Goal: Task Accomplishment & Management: Use online tool/utility

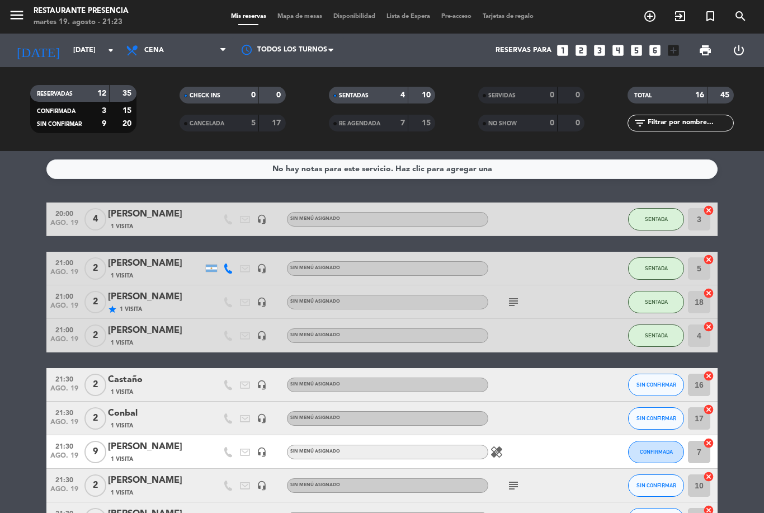
click at [295, 20] on span "Mapa de mesas" at bounding box center [300, 16] width 56 height 6
click at [312, 16] on span "Mapa de mesas" at bounding box center [300, 16] width 56 height 6
click at [296, 18] on span "Mapa de mesas" at bounding box center [300, 16] width 56 height 6
click at [301, 13] on span "Mapa de mesas" at bounding box center [300, 16] width 56 height 6
click at [299, 16] on span "Mapa de mesas" at bounding box center [300, 16] width 56 height 6
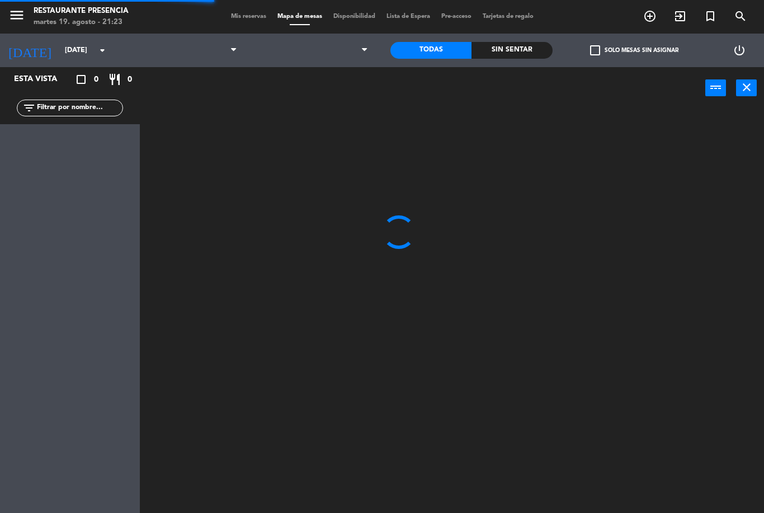
click at [289, 15] on span "Mapa de mesas" at bounding box center [300, 16] width 56 height 6
click at [648, 13] on icon "add_circle_outline" at bounding box center [649, 16] width 13 height 13
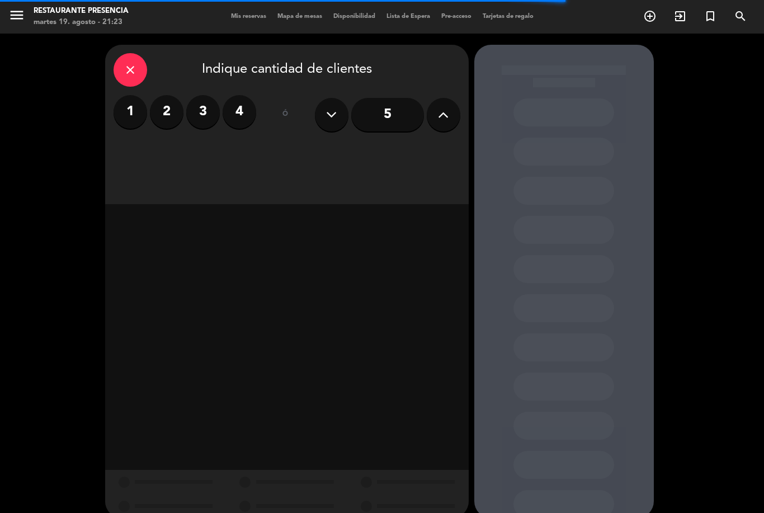
click at [174, 110] on label "2" at bounding box center [167, 112] width 34 height 34
click at [431, 166] on div "close Indique cantidad de clientes 1 2 3 4 ó 5" at bounding box center [287, 124] width 364 height 159
click at [428, 180] on div "close Indique cantidad de clientes 1 2 3 4 ó 5" at bounding box center [287, 124] width 364 height 159
click at [129, 78] on div "close" at bounding box center [131, 70] width 34 height 34
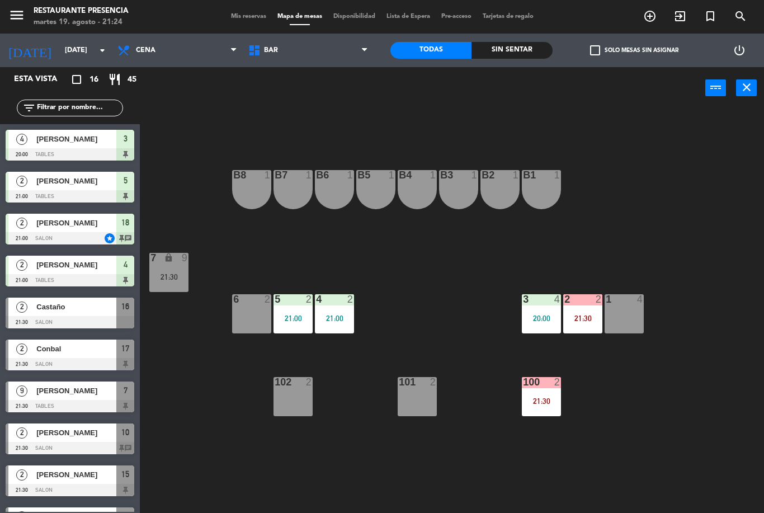
click at [298, 310] on div "5 2 21:00" at bounding box center [292, 313] width 39 height 39
click at [405, 294] on div "B1 1 B2 1 B3 1 B4 1 B5 1 B6 1 B7 1 B8 1 7 lock 9 21:30 1 4 2 2 21:30 3 4 20:00 …" at bounding box center [456, 311] width 616 height 404
click at [343, 312] on div "4 2 21:00" at bounding box center [334, 313] width 39 height 39
click at [419, 296] on div "B1 1 B2 1 B3 1 B4 1 B5 1 B6 1 B7 1 B8 1 7 lock 9 21:30 1 4 2 2 21:30 3 4 20:00 …" at bounding box center [456, 311] width 616 height 404
click at [413, 295] on div "B1 1 B2 1 B3 1 B4 1 B5 1 B6 1 B7 1 B8 1 7 lock 9 21:30 1 4 2 2 21:30 3 4 20:00 …" at bounding box center [456, 311] width 616 height 404
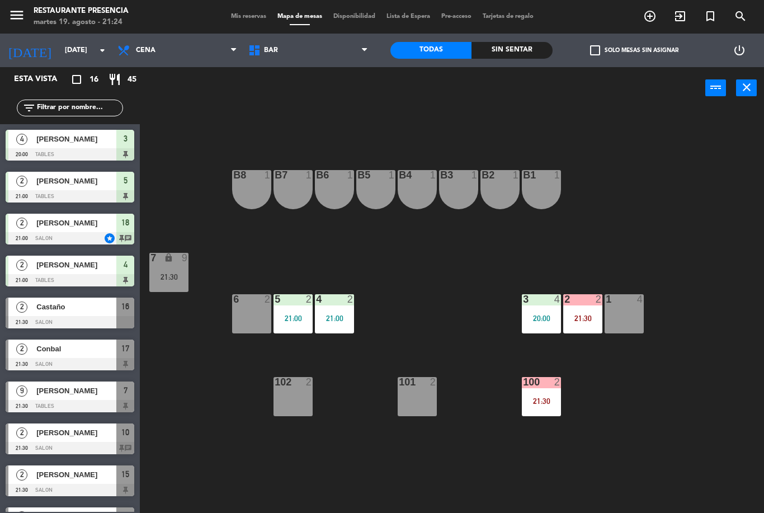
click at [249, 314] on div "6 2" at bounding box center [251, 313] width 39 height 39
click at [409, 290] on div "B1 1 B2 1 B3 1 B4 1 B5 1 B6 1 B7 1 B8 1 7 lock 9 21:30 1 4 2 2 21:30 3 4 20:00 …" at bounding box center [456, 311] width 616 height 404
click at [289, 309] on div "5 2 21:00" at bounding box center [292, 313] width 39 height 39
click at [386, 307] on div "B1 1 B2 1 B3 1 B4 1 B5 1 B6 1 B7 1 B8 1 7 lock 9 21:30 1 4 2 2 21:30 3 4 20:00 …" at bounding box center [456, 311] width 616 height 404
click at [545, 323] on div "3 4 20:00" at bounding box center [541, 313] width 39 height 39
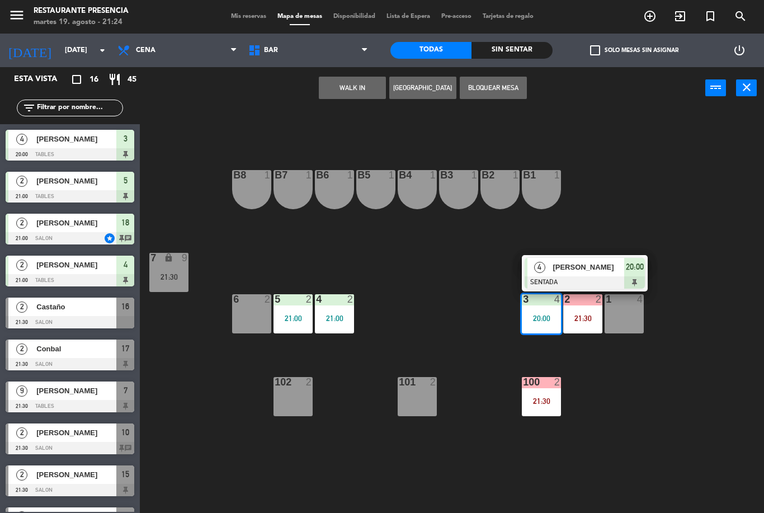
click at [632, 360] on div "B1 1 B2 1 B3 1 B4 1 B5 1 B6 1 B7 1 B8 1 7 lock 9 21:30 1 4 2 2 21:30 3 4 20:00 …" at bounding box center [456, 311] width 616 height 404
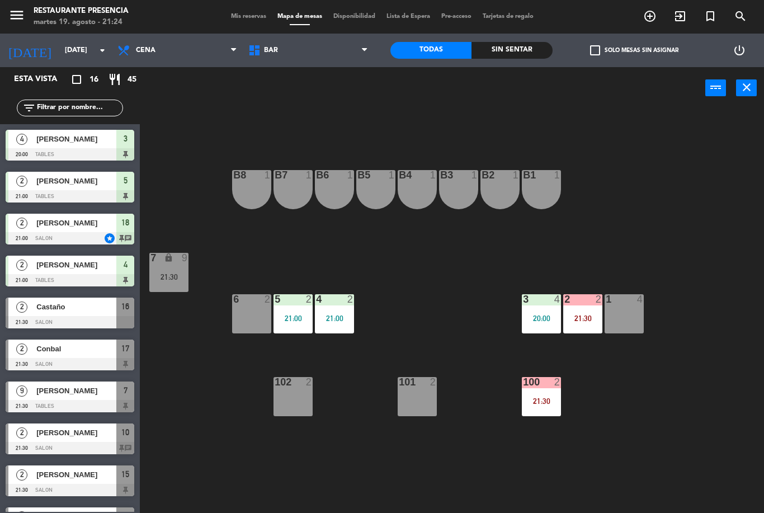
click at [584, 310] on div "2 2 21:30" at bounding box center [582, 313] width 39 height 39
click at [610, 377] on div "B1 1 B2 1 B3 1 B4 1 B5 1 B6 1 B7 1 B8 1 7 lock 9 21:30 1 4 2 2 21:30 3 4 20:00 …" at bounding box center [456, 311] width 616 height 404
click at [585, 311] on div "2 2 21:30" at bounding box center [582, 313] width 39 height 39
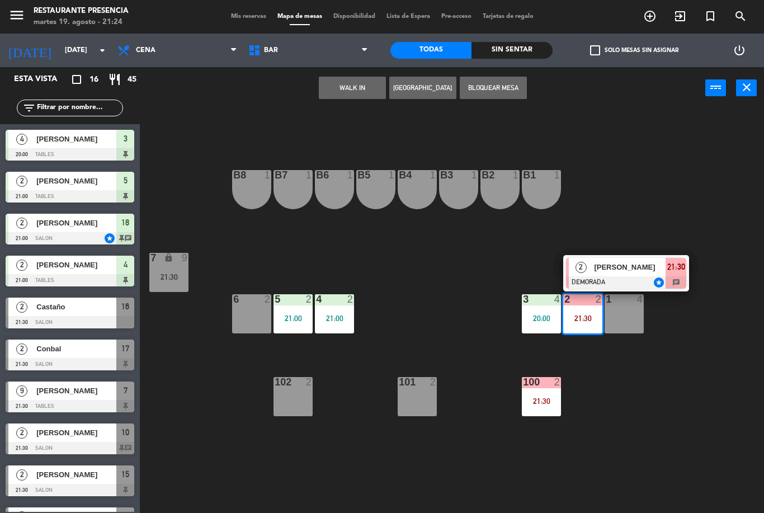
click at [620, 266] on span "[PERSON_NAME]" at bounding box center [630, 267] width 72 height 12
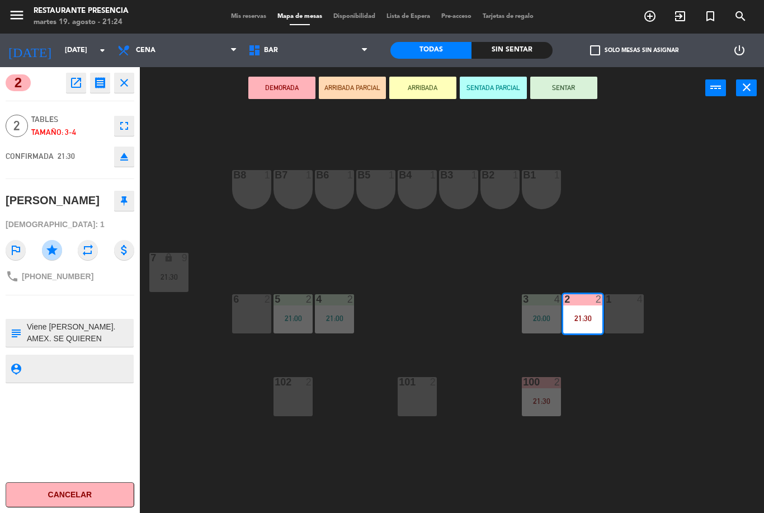
click at [573, 79] on button "SENTAR" at bounding box center [563, 88] width 67 height 22
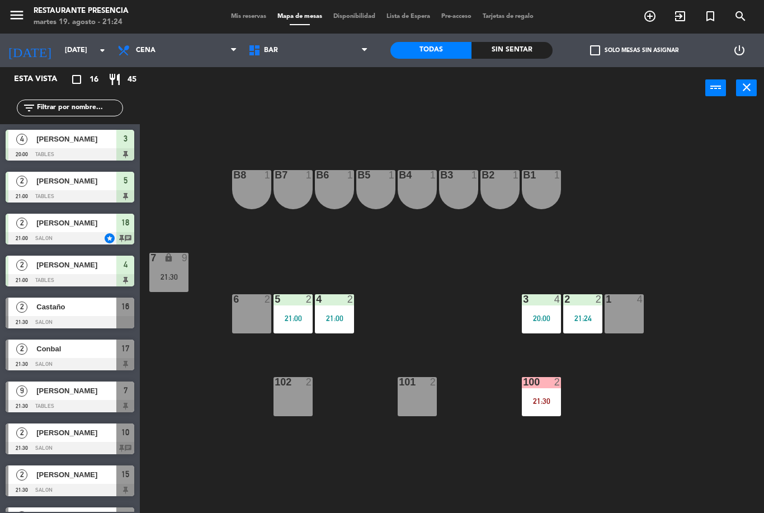
click at [591, 314] on div "21:24" at bounding box center [582, 318] width 39 height 8
click at [635, 390] on div "B1 1 B2 1 B3 1 B4 1 B5 1 B6 1 B7 1 B8 1 7 lock 9 21:30 1 4 2 2 21:24 3 4 20:00 …" at bounding box center [456, 311] width 616 height 404
click at [542, 406] on div "100 2 21:30" at bounding box center [541, 396] width 39 height 39
click at [632, 391] on div "B1 1 B2 1 B3 1 B4 1 B5 1 B6 1 B7 1 B8 1 7 lock 9 21:30 1 4 2 2 21:24 3 4 20:00 …" at bounding box center [456, 311] width 616 height 404
click at [544, 391] on div "100 2 21:30" at bounding box center [541, 396] width 39 height 39
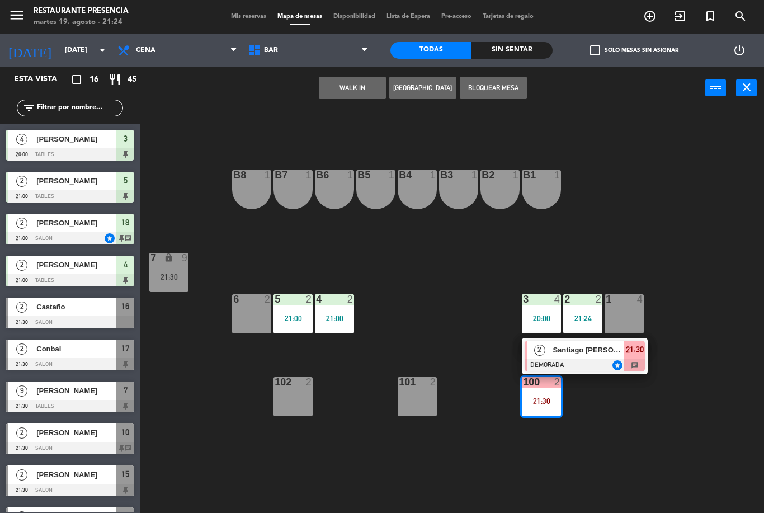
click at [600, 355] on span "Santiago [PERSON_NAME]" at bounding box center [589, 350] width 72 height 12
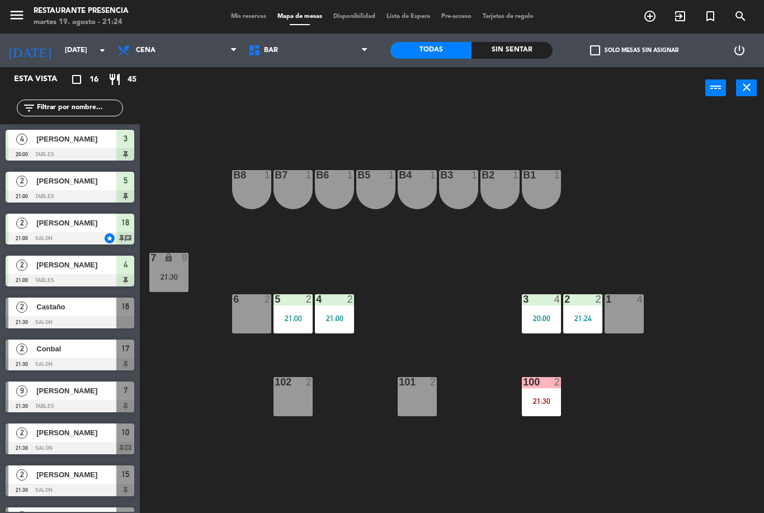
scroll to position [72, 0]
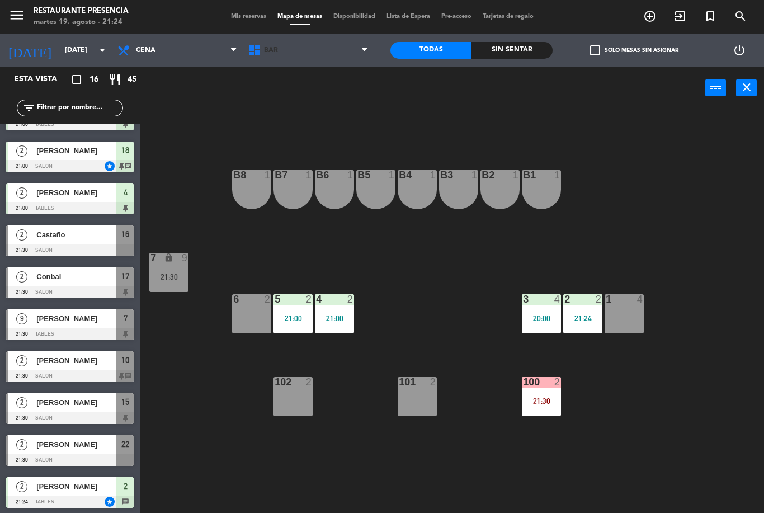
click at [326, 54] on span "BAR" at bounding box center [308, 50] width 131 height 25
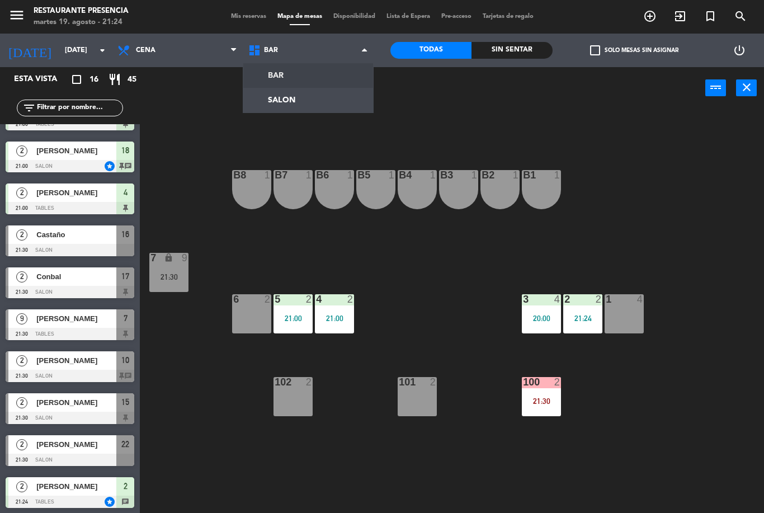
click at [317, 99] on ng-component "menu Restaurante Presencia [DATE] 19. agosto - 21:24 Mis reservas Mapa de mesas…" at bounding box center [382, 256] width 764 height 513
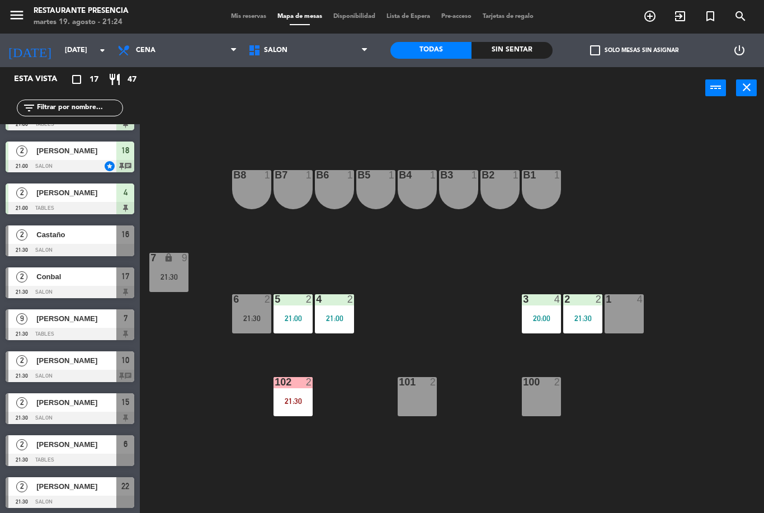
click at [312, 51] on span "SALON" at bounding box center [308, 50] width 131 height 25
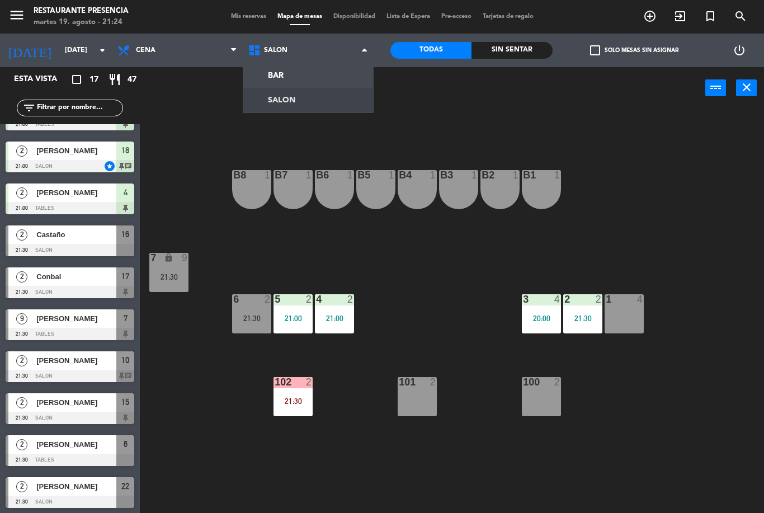
click at [313, 106] on ng-component "menu Restaurante Presencia [DATE] 19. agosto - 21:24 Mis reservas Mapa de mesas…" at bounding box center [382, 256] width 764 height 513
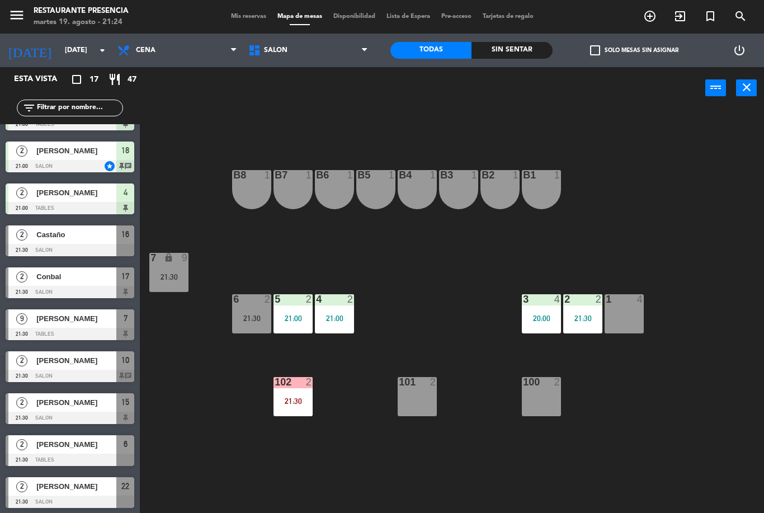
click at [322, 50] on span "SALON" at bounding box center [308, 50] width 131 height 25
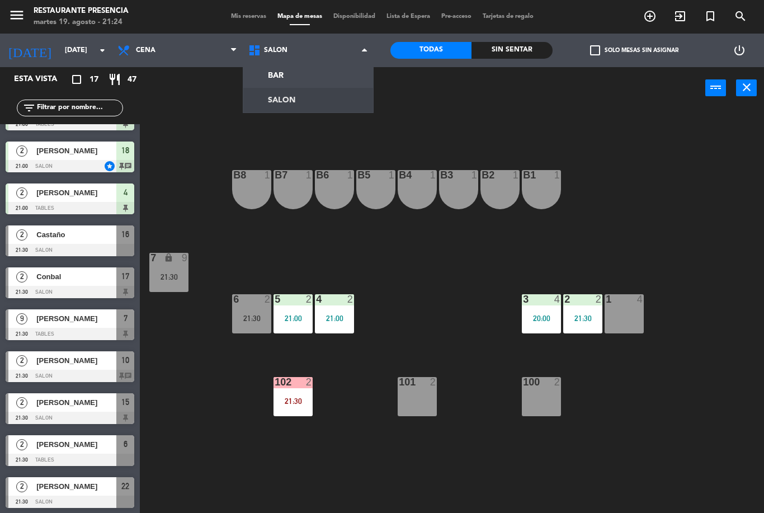
click at [310, 77] on ng-component "menu Restaurante Presencia [DATE] 19. agosto - 21:24 Mis reservas Mapa de mesas…" at bounding box center [382, 256] width 764 height 513
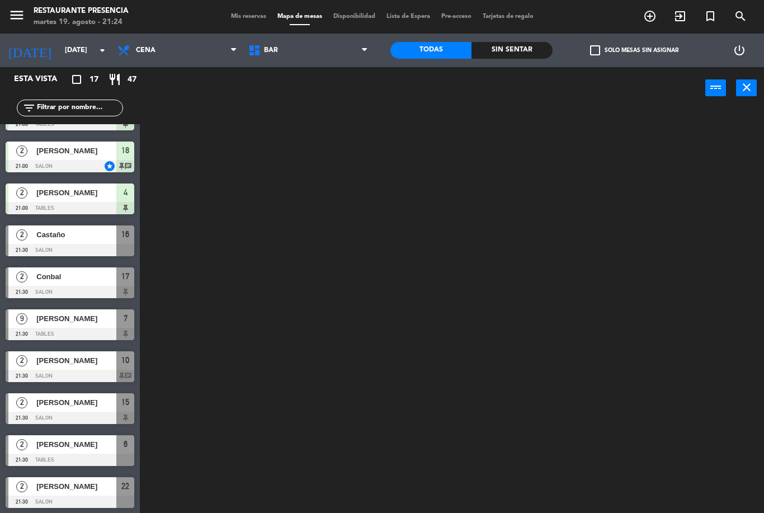
click at [320, 51] on span "BAR" at bounding box center [308, 50] width 131 height 25
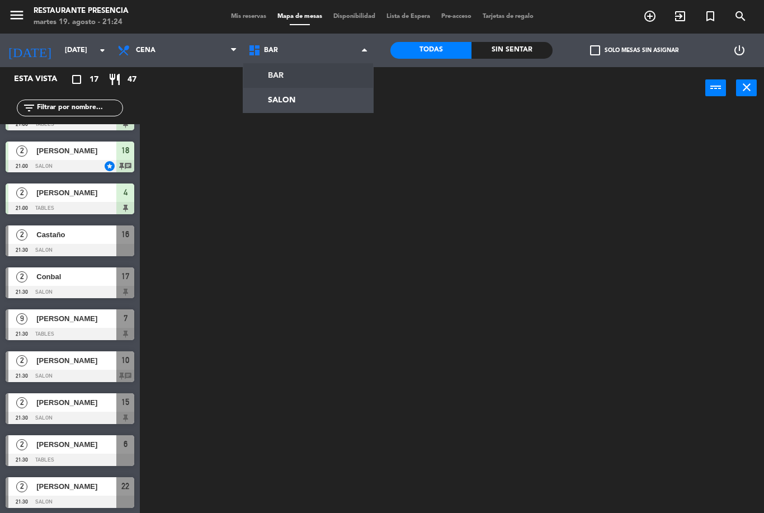
click at [305, 94] on ng-component "menu Restaurante Presencia [DATE] 19. agosto - 21:24 Mis reservas Mapa de mesas…" at bounding box center [382, 256] width 764 height 513
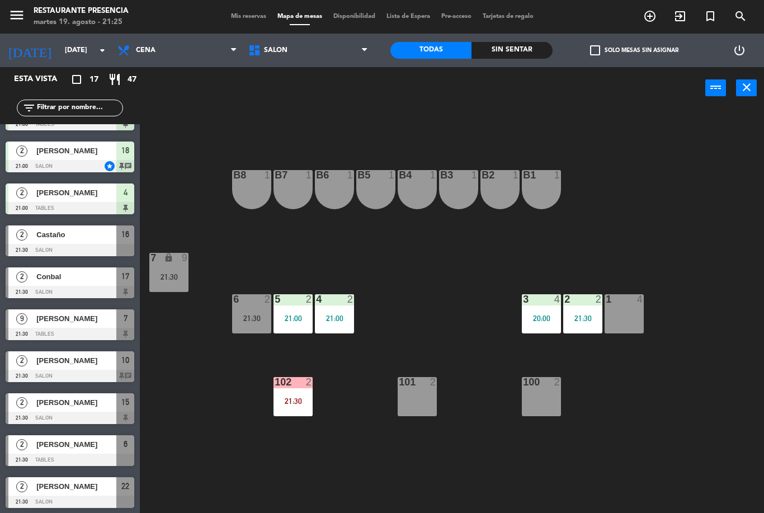
click at [59, 55] on input "[DATE]" at bounding box center [106, 50] width 95 height 19
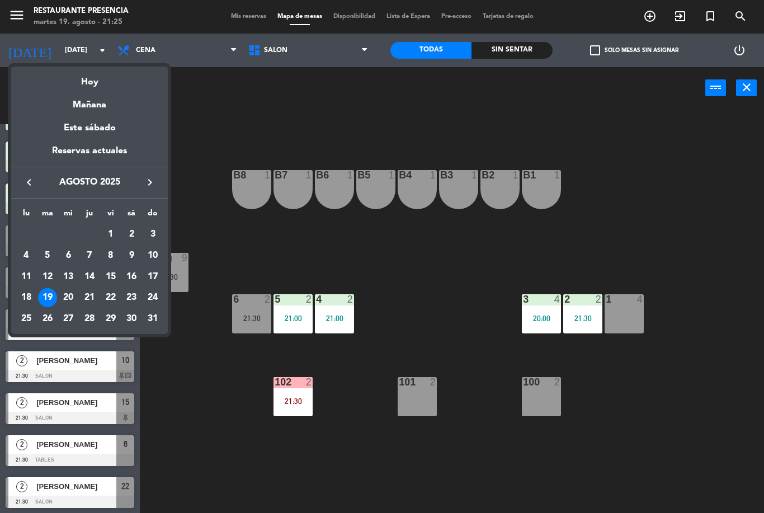
click at [129, 308] on td "30" at bounding box center [131, 318] width 21 height 21
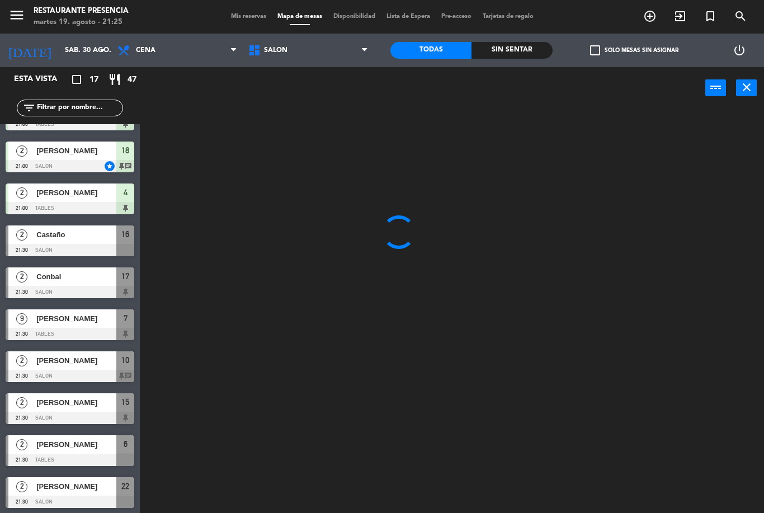
click at [59, 54] on input "sáb. 30 ago." at bounding box center [106, 50] width 95 height 19
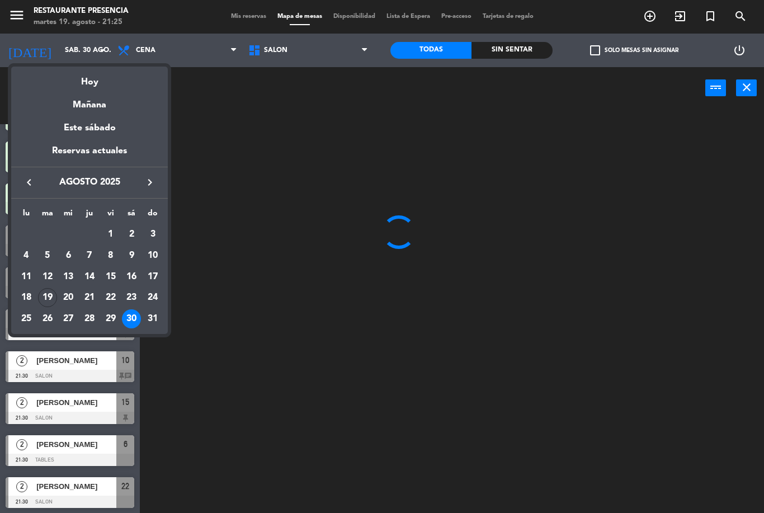
click at [132, 293] on div "23" at bounding box center [131, 297] width 19 height 19
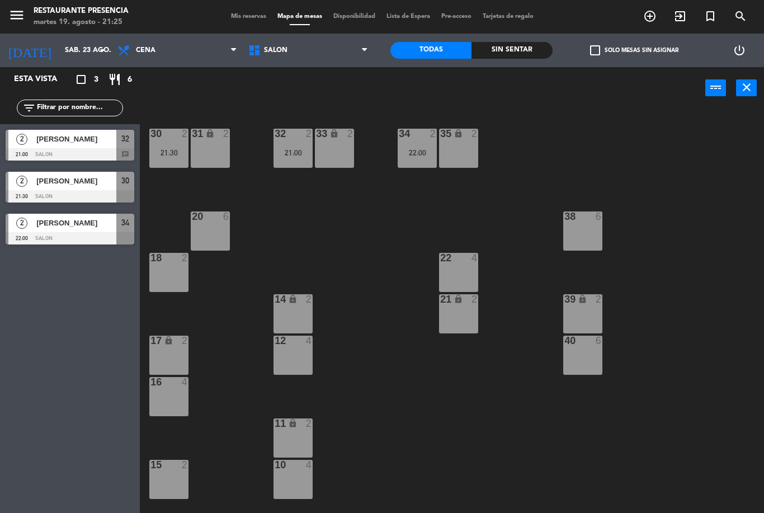
scroll to position [0, 0]
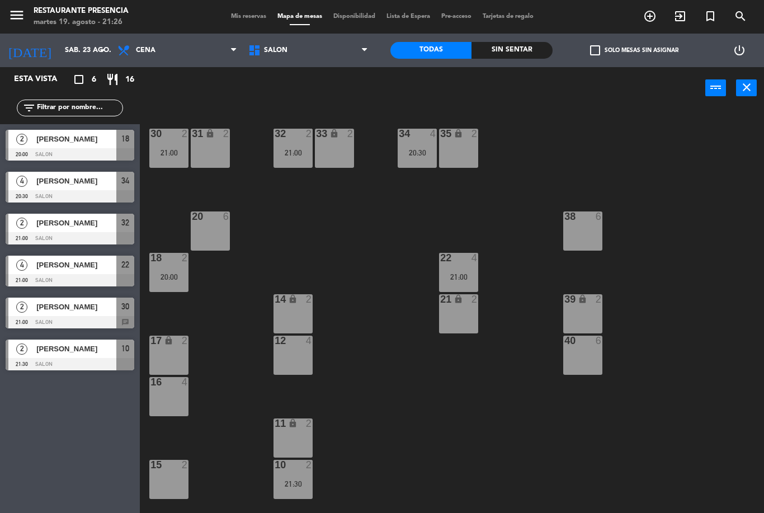
click at [59, 50] on input "sáb. 23 ago." at bounding box center [106, 50] width 95 height 19
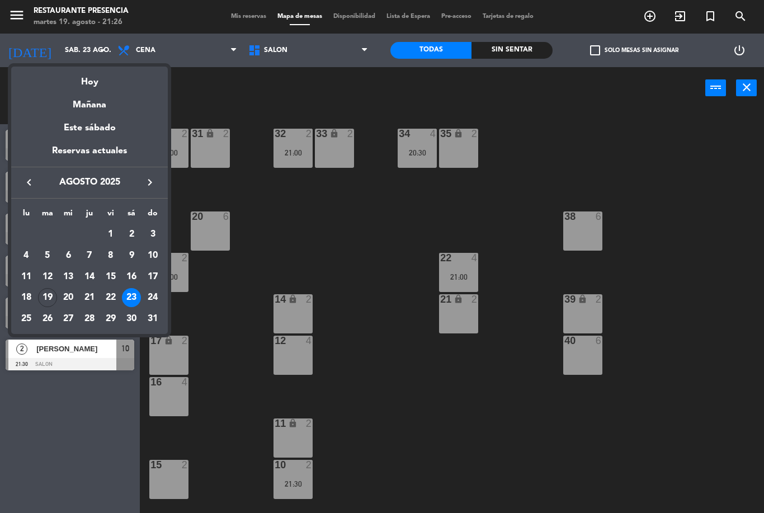
click at [84, 82] on div "Hoy" at bounding box center [89, 78] width 157 height 23
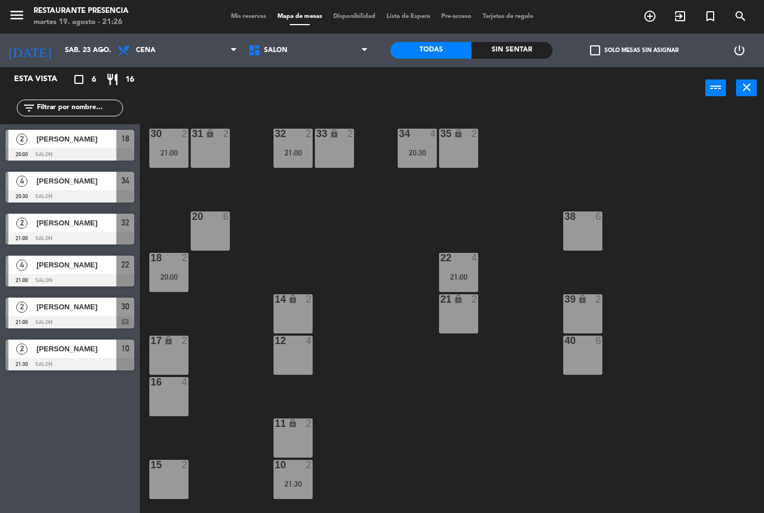
type input "[DATE]"
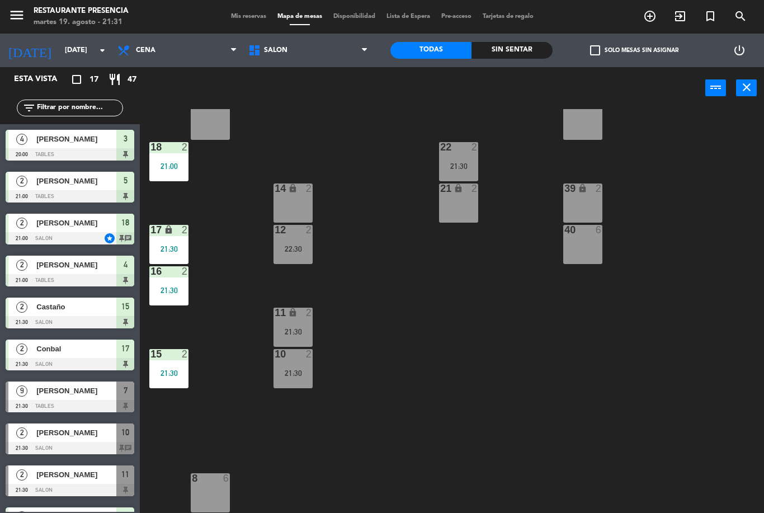
scroll to position [103, 0]
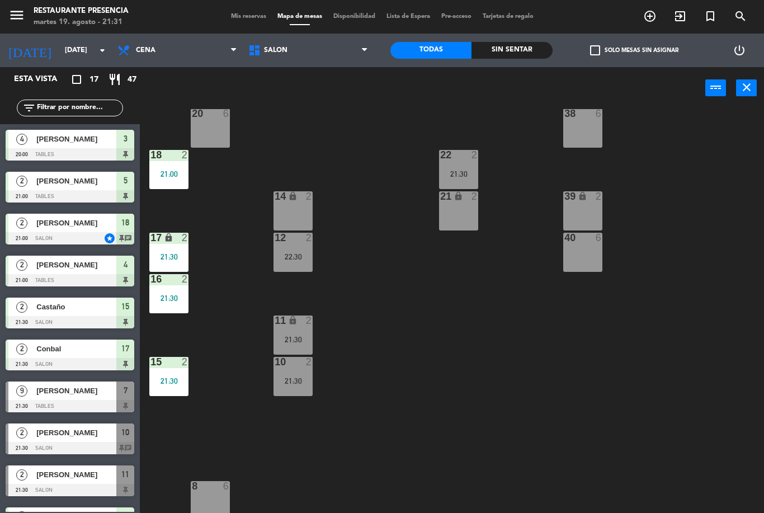
click at [176, 367] on div at bounding box center [168, 362] width 18 height 10
click at [226, 336] on div "30 2 22:00 31 lock 2 32 4 22:00 33 lock 4 22:00 34 4 21:30 35 lock 2 38 6 20 6 …" at bounding box center [456, 311] width 616 height 404
click at [182, 284] on div "2" at bounding box center [185, 279] width 7 height 10
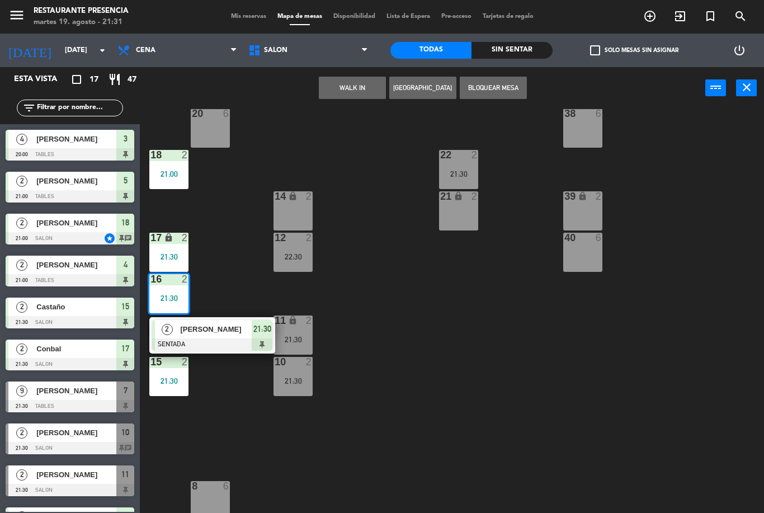
click at [230, 322] on div "[PERSON_NAME]" at bounding box center [215, 329] width 73 height 18
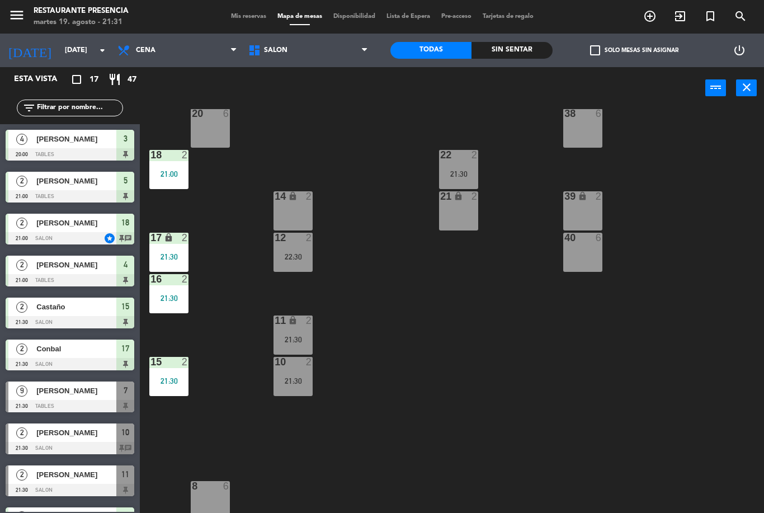
scroll to position [0, 0]
click at [174, 259] on div "21:30" at bounding box center [168, 257] width 39 height 8
click at [238, 231] on div "30 2 22:00 31 lock 2 32 4 22:00 33 lock 4 22:00 34 4 21:30 35 lock 2 38 6 20 6 …" at bounding box center [456, 311] width 616 height 404
click at [181, 173] on div "21:00" at bounding box center [168, 174] width 39 height 8
click at [229, 298] on div "30 2 22:00 31 lock 2 32 4 22:00 33 lock 4 22:00 34 4 21:30 35 lock 2 38 6 20 6 …" at bounding box center [456, 311] width 616 height 404
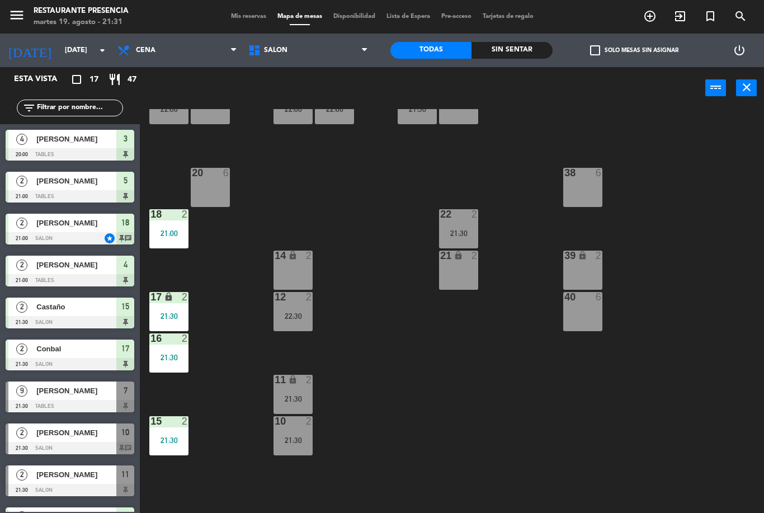
scroll to position [41, 0]
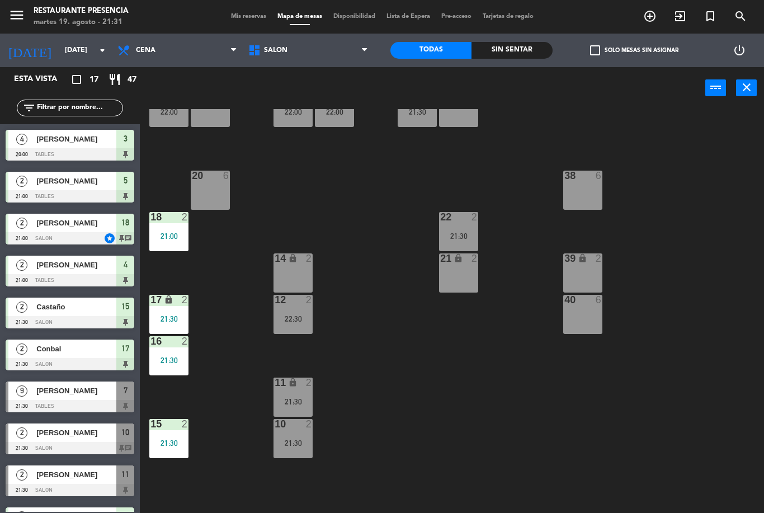
click at [317, 58] on span "SALON" at bounding box center [308, 50] width 131 height 25
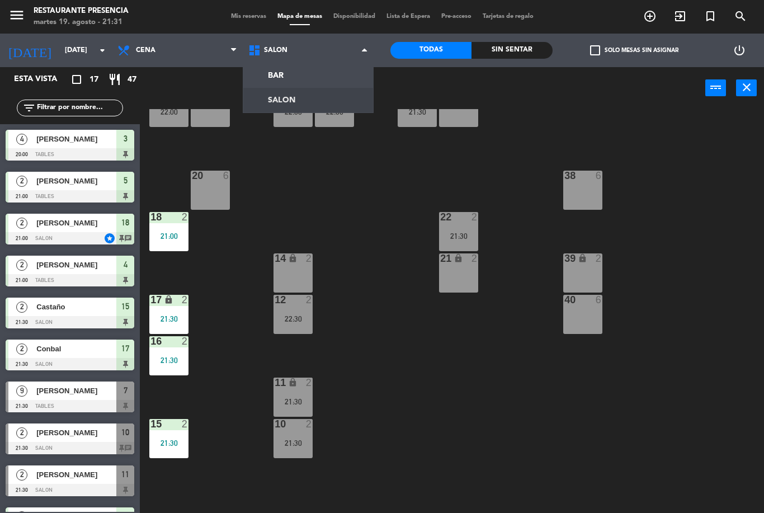
click at [320, 73] on ng-component "menu Restaurante Presencia [DATE] 19. agosto - 21:31 Mis reservas Mapa de mesas…" at bounding box center [382, 256] width 764 height 513
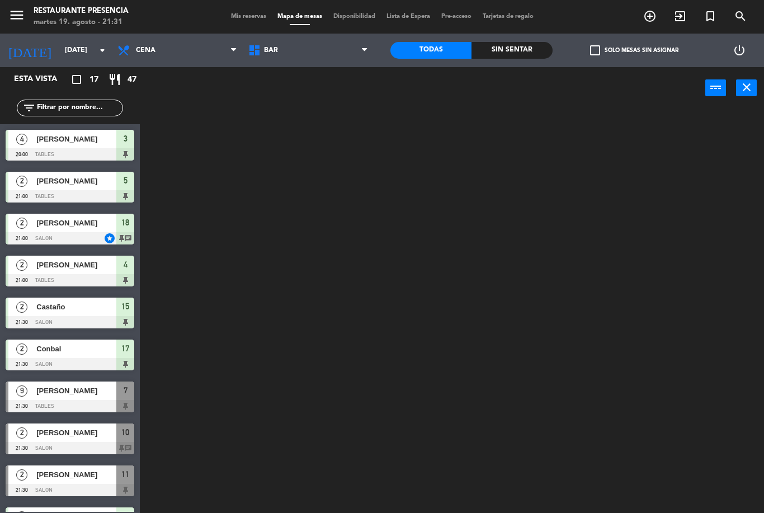
scroll to position [0, 0]
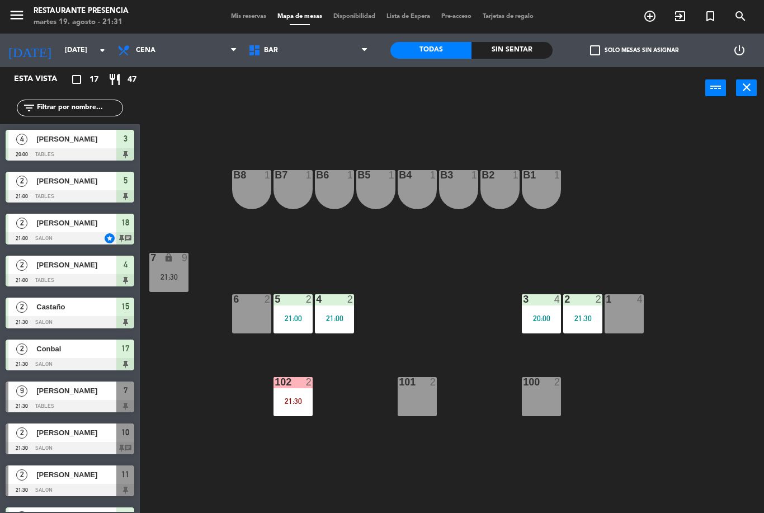
click at [348, 301] on div "2" at bounding box center [350, 299] width 7 height 10
click at [444, 294] on div "B1 1 B2 1 B3 1 B4 1 B5 1 B6 1 B7 1 B8 1 7 lock 9 21:30 1 4 2 2 21:30 3 4 20:00 …" at bounding box center [456, 311] width 616 height 404
click at [303, 303] on div "2" at bounding box center [312, 299] width 18 height 10
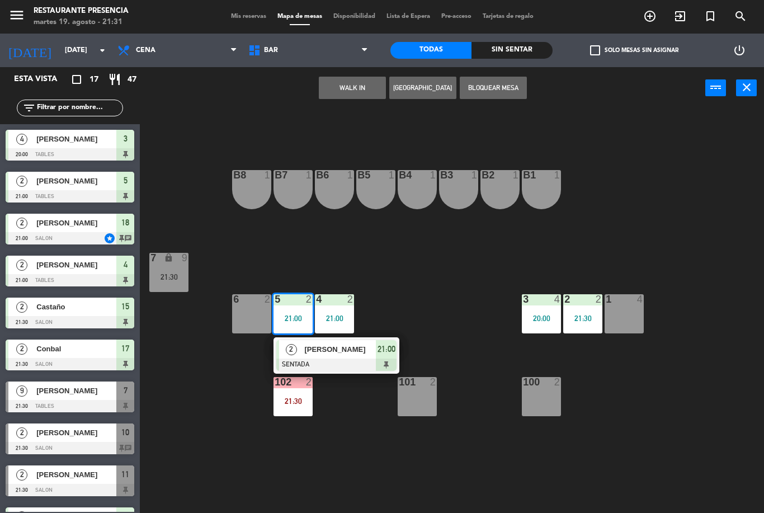
click at [417, 280] on div "B1 1 B2 1 B3 1 B4 1 B5 1 B6 1 B7 1 B8 1 7 lock 9 21:30 1 4 2 2 21:30 3 4 20:00 …" at bounding box center [456, 311] width 616 height 404
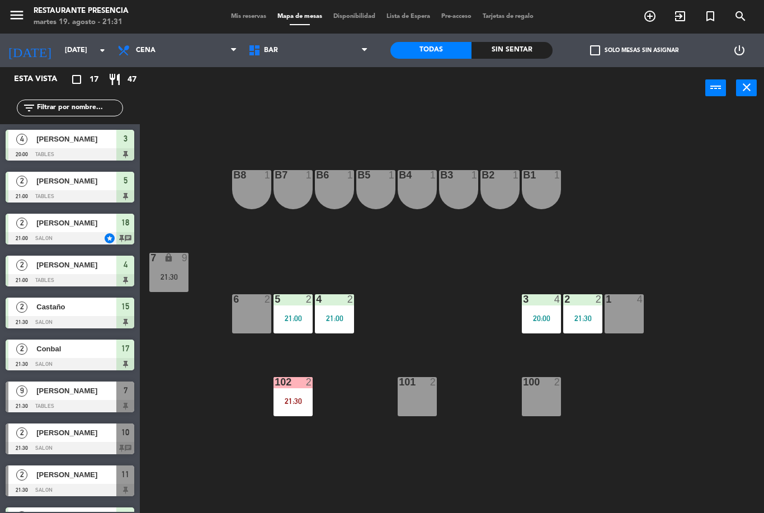
click at [300, 398] on div "21:30" at bounding box center [292, 401] width 39 height 8
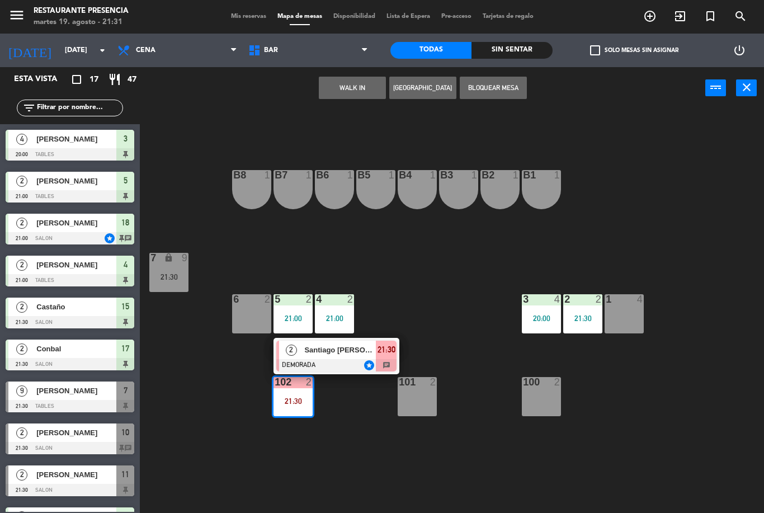
click at [374, 449] on div "B1 1 B2 1 B3 1 B4 1 B5 1 B6 1 B7 1 B8 1 7 lock 9 21:30 1 4 2 2 21:30 3 4 20:00 …" at bounding box center [456, 311] width 616 height 404
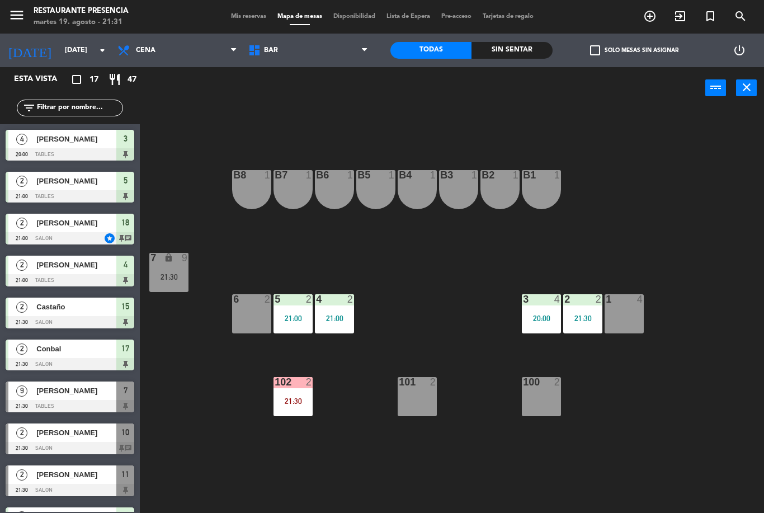
click at [657, 402] on div "B1 1 B2 1 B3 1 B4 1 B5 1 B6 1 B7 1 B8 1 7 lock 9 21:30 1 4 2 2 21:30 3 4 20:00 …" at bounding box center [456, 311] width 616 height 404
click at [288, 404] on div "21:30" at bounding box center [292, 401] width 39 height 8
click at [675, 390] on div "B1 1 B2 1 B3 1 B4 1 B5 1 B6 1 B7 1 B8 1 7 lock 9 21:30 1 4 2 2 21:30 3 4 20:00 …" at bounding box center [456, 311] width 616 height 404
click at [584, 318] on div "21:30" at bounding box center [582, 318] width 39 height 8
click at [655, 375] on div "B1 1 B2 1 B3 1 B4 1 B5 1 B6 1 B7 1 B8 1 7 lock 9 21:30 1 4 2 2 21:30 3 4 20:00 …" at bounding box center [456, 311] width 616 height 404
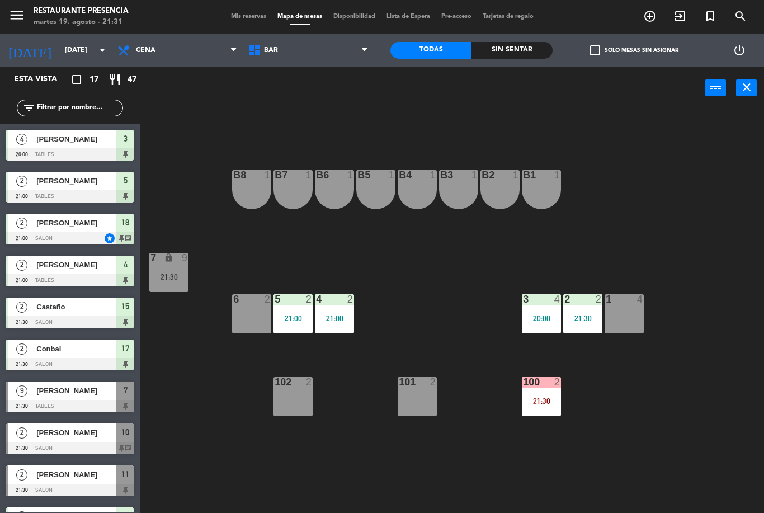
scroll to position [87, 0]
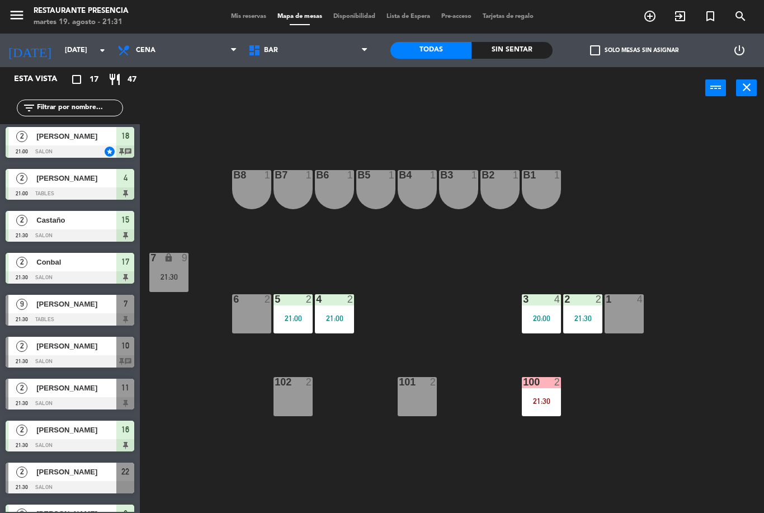
click at [533, 410] on div "100 2 21:30" at bounding box center [541, 396] width 39 height 39
click at [554, 407] on div "100 2 21:30" at bounding box center [541, 396] width 39 height 39
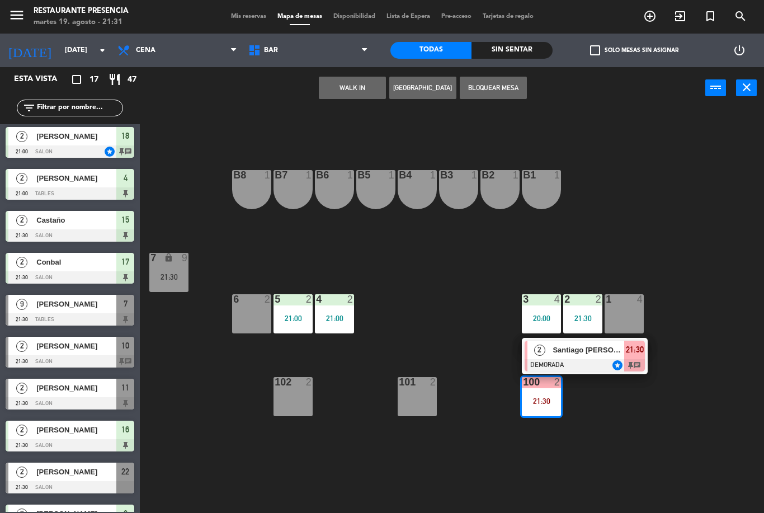
click at [624, 417] on div "B1 1 B2 1 B3 1 B4 1 B5 1 B6 1 B7 1 B8 1 7 lock 9 21:30 1 4 2 2 21:30 3 4 20:00 …" at bounding box center [456, 311] width 616 height 404
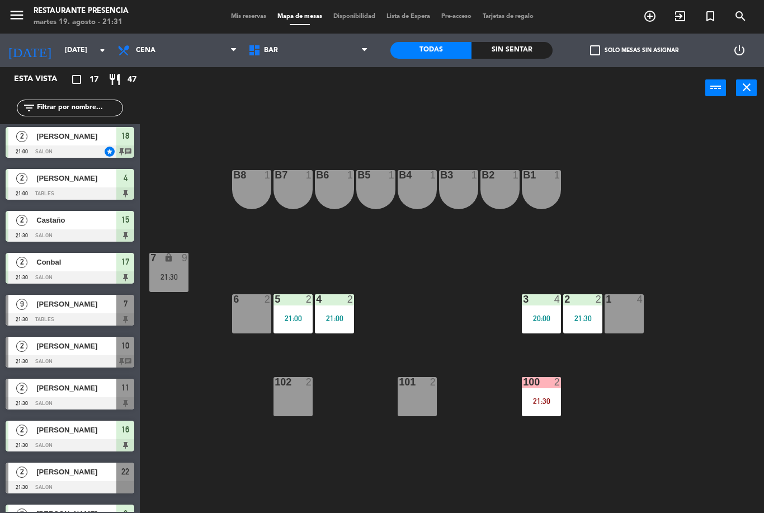
click at [550, 405] on div "100 2 21:30" at bounding box center [541, 396] width 39 height 39
click at [642, 398] on div "B1 1 B2 1 B3 1 B4 1 B5 1 B6 1 B7 1 B8 1 7 lock 9 21:30 1 4 2 2 21:30 3 4 20:00 …" at bounding box center [456, 311] width 616 height 404
click at [276, 58] on span "BAR" at bounding box center [308, 50] width 131 height 25
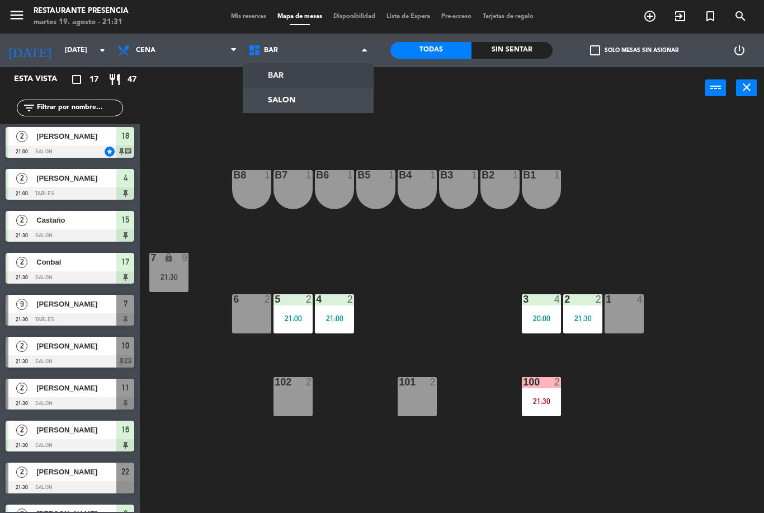
click at [285, 111] on ng-component "menu Restaurante Presencia [DATE] 19. agosto - 21:31 Mis reservas Mapa de mesas…" at bounding box center [382, 256] width 764 height 513
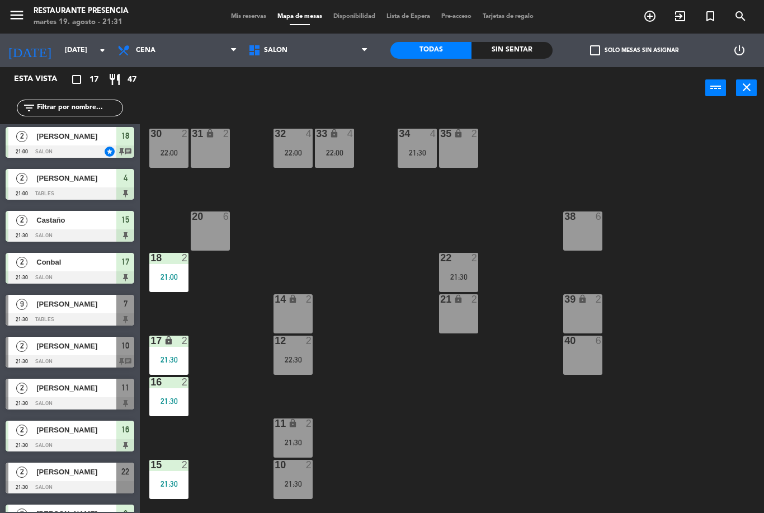
click at [58, 311] on div "[PERSON_NAME]" at bounding box center [75, 304] width 81 height 18
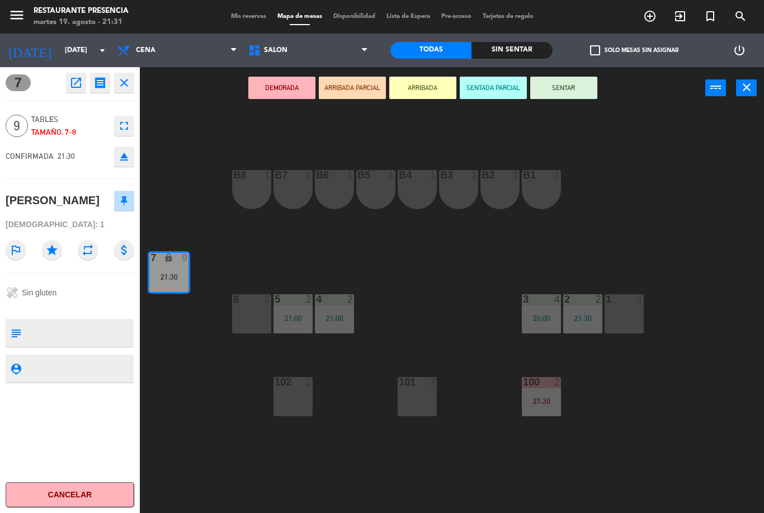
click at [578, 82] on button "SENTAR" at bounding box center [563, 88] width 67 height 22
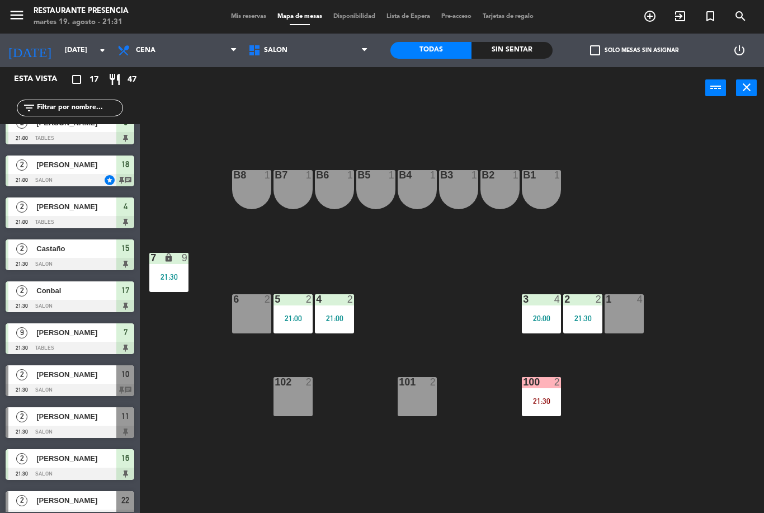
scroll to position [59, 0]
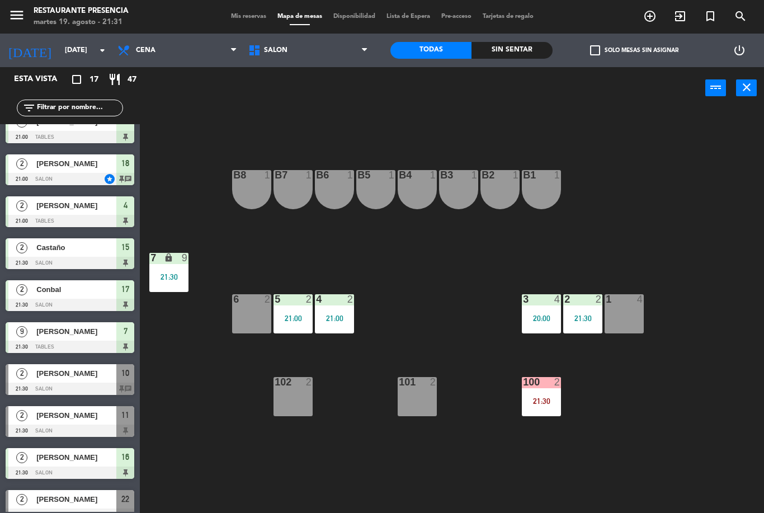
click at [55, 376] on span "[PERSON_NAME]" at bounding box center [76, 373] width 80 height 12
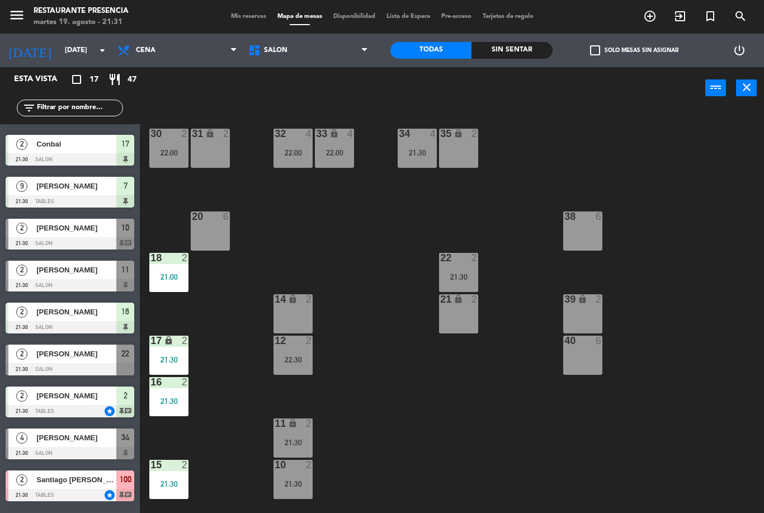
scroll to position [204, 0]
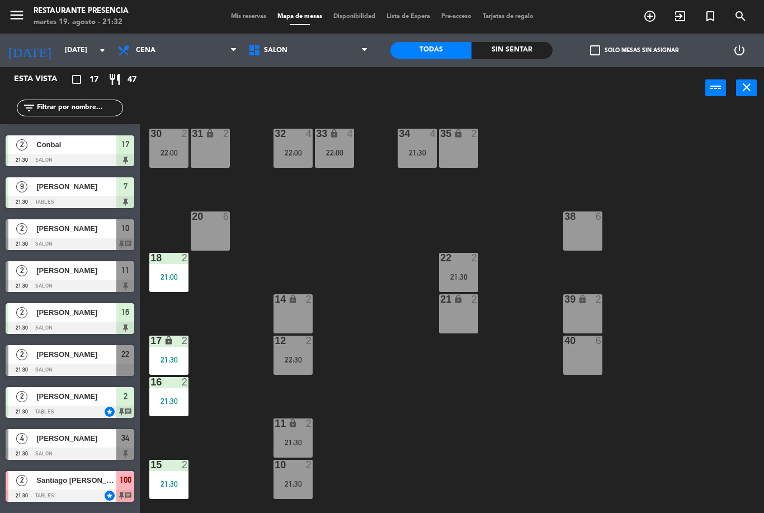
click at [653, 16] on icon "add_circle_outline" at bounding box center [649, 16] width 13 height 13
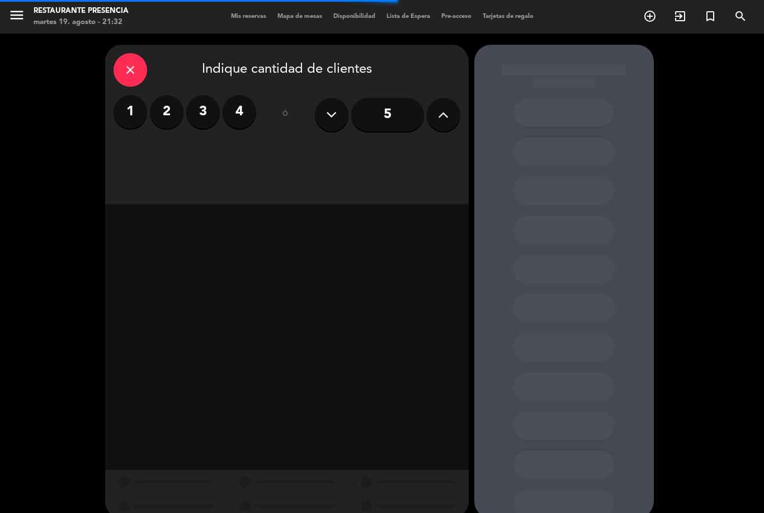
click at [163, 115] on label "2" at bounding box center [167, 112] width 34 height 34
click at [760, 133] on div "close Indique cantidad de clientes 1 2 3 4 ó 5" at bounding box center [382, 281] width 764 height 495
click at [136, 55] on div "close" at bounding box center [131, 70] width 34 height 34
